Goal: Task Accomplishment & Management: Manage account settings

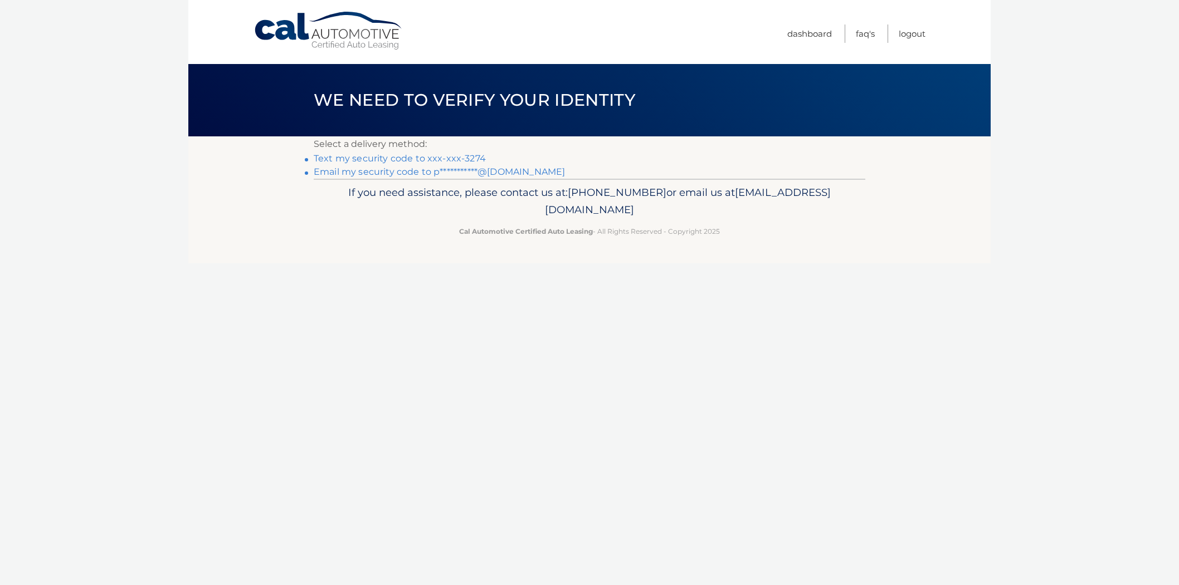
click at [446, 157] on link "Text my security code to xxx-xxx-3274" at bounding box center [400, 158] width 172 height 11
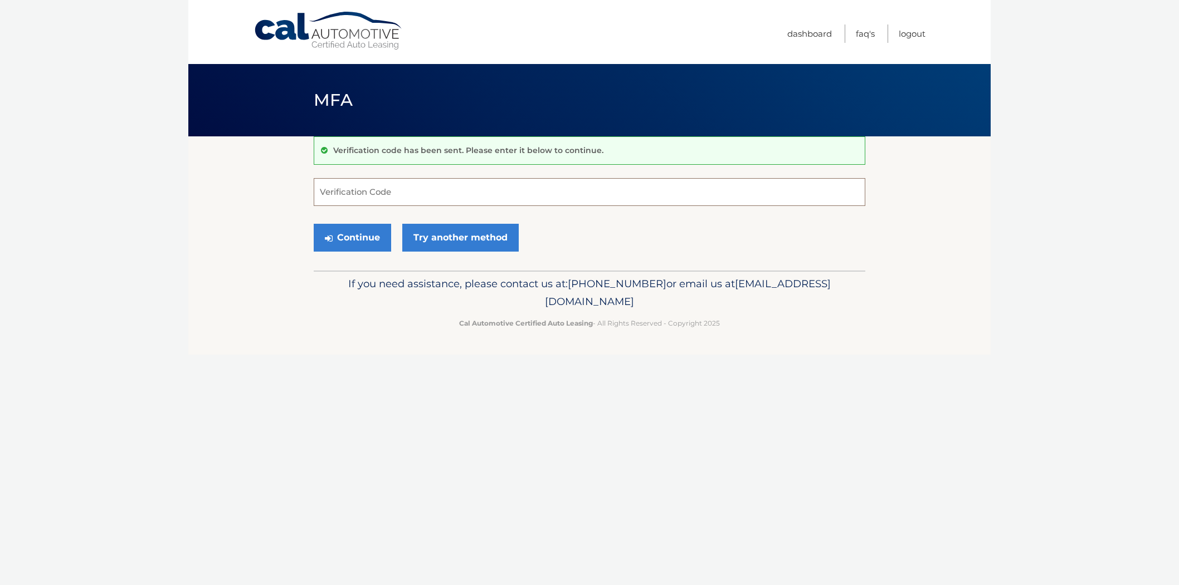
click at [367, 197] on input "Verification Code" at bounding box center [589, 192] width 551 height 28
paste input "542707"
type input "542707"
click at [351, 232] on button "Continue" at bounding box center [352, 238] width 77 height 28
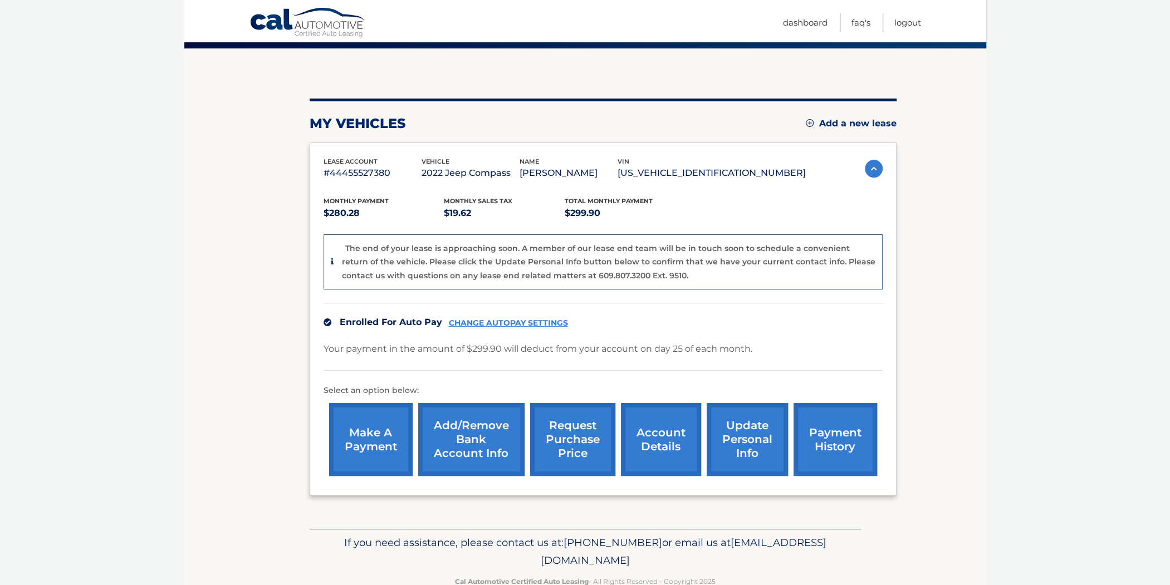
scroll to position [115, 0]
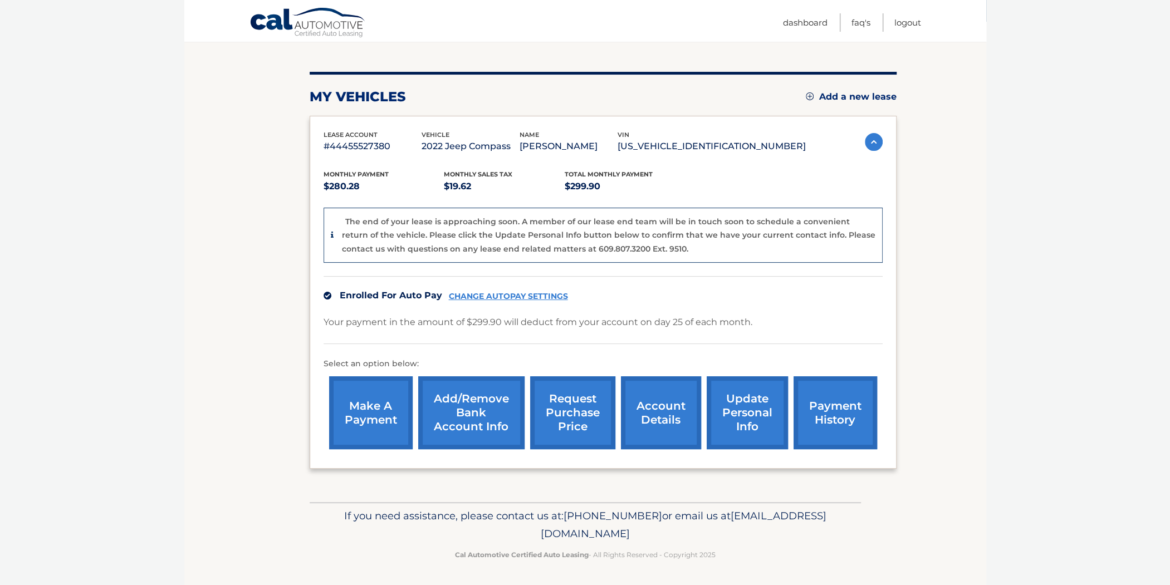
click at [836, 416] on link "payment history" at bounding box center [836, 413] width 84 height 73
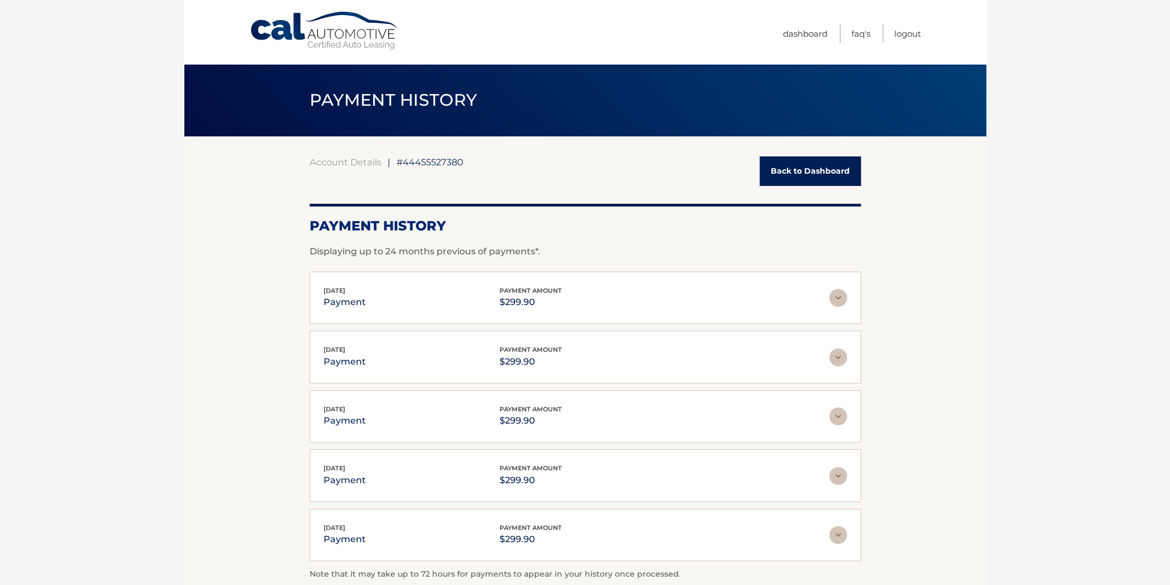
click at [803, 167] on link "Back to Dashboard" at bounding box center [810, 172] width 101 height 30
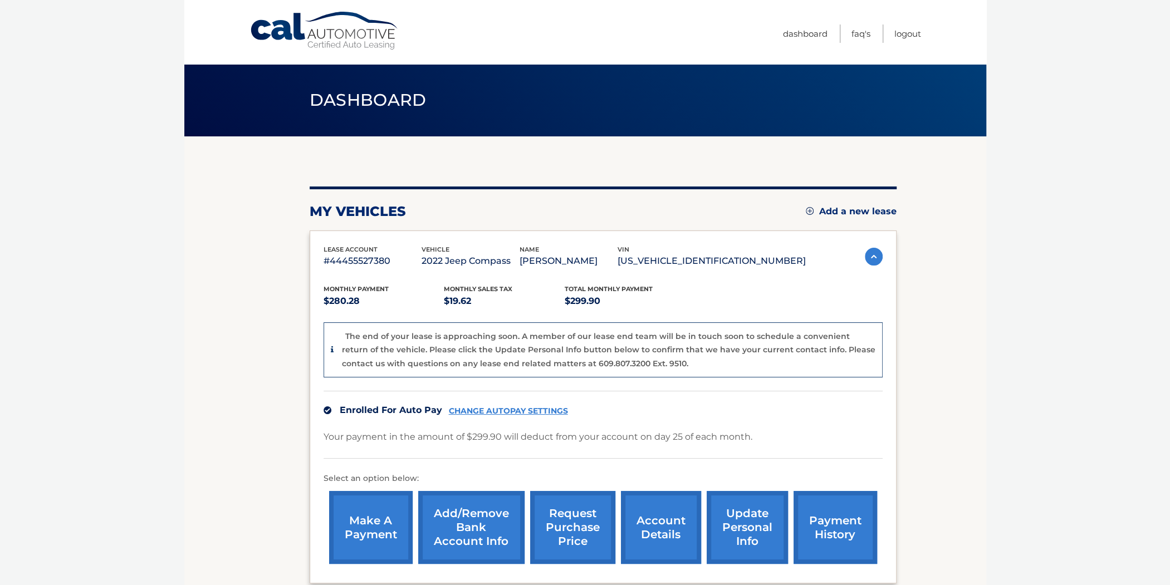
click at [397, 527] on link "make a payment" at bounding box center [371, 527] width 84 height 73
click at [905, 29] on link "Logout" at bounding box center [907, 34] width 27 height 18
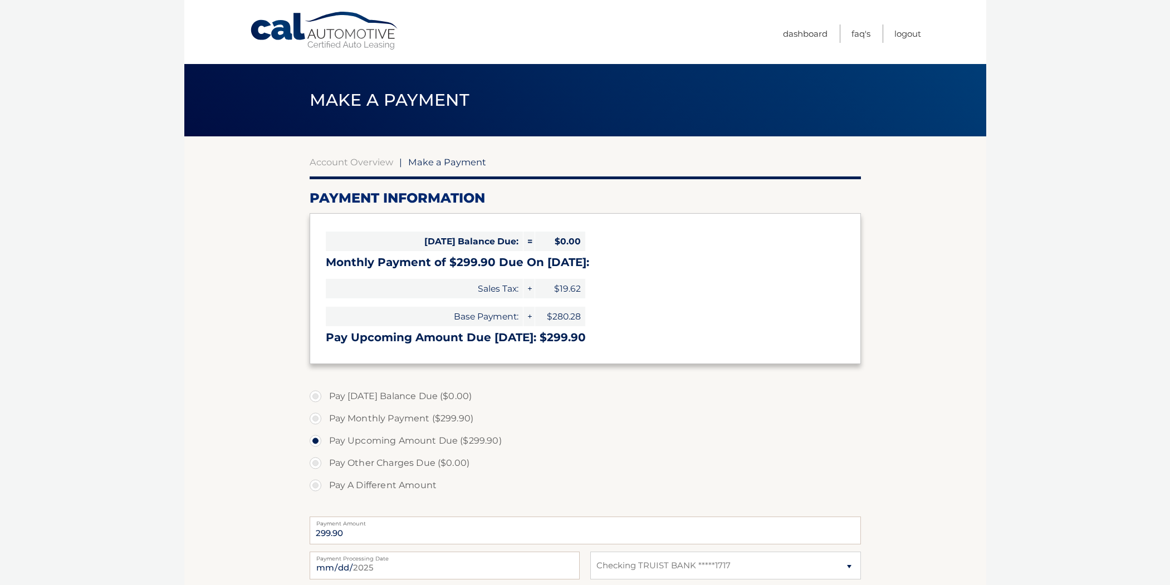
select select "ZDUzMjk5MDUtZWIzYy00YzE0LTk0MDEtMjg0NzMyY2ZkOThl"
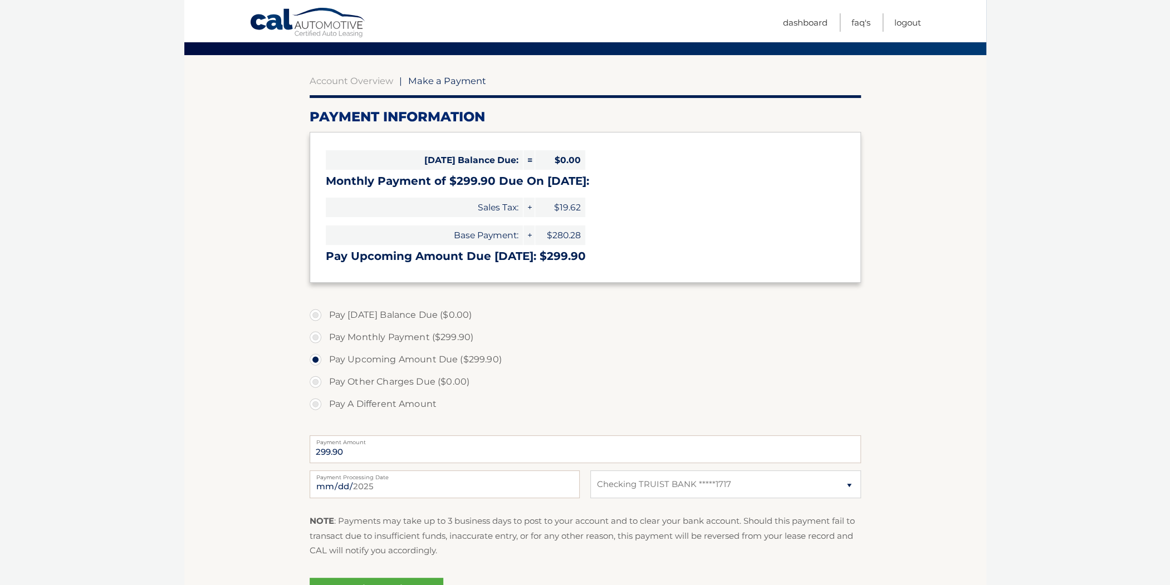
scroll to position [111, 0]
